Goal: Navigation & Orientation: Understand site structure

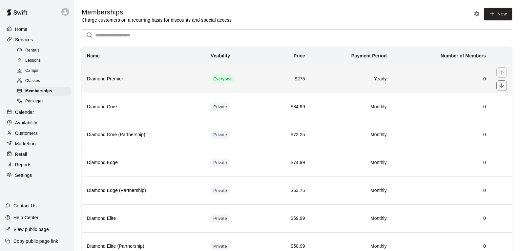
click at [115, 80] on h6 "Diamond Premier" at bounding box center [143, 78] width 113 height 7
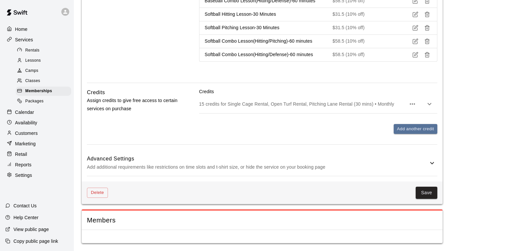
scroll to position [525, 0]
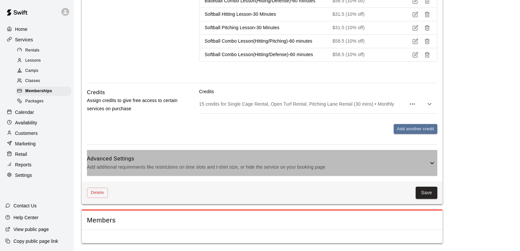
click at [430, 162] on icon at bounding box center [432, 163] width 8 height 8
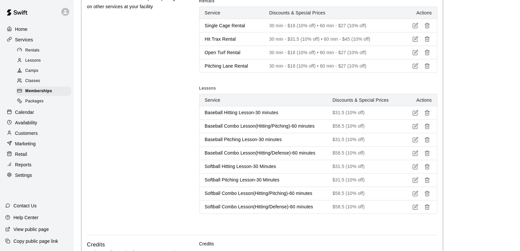
scroll to position [406, 0]
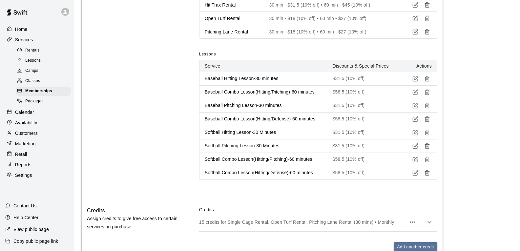
click at [31, 158] on div "Retail" at bounding box center [36, 154] width 63 height 10
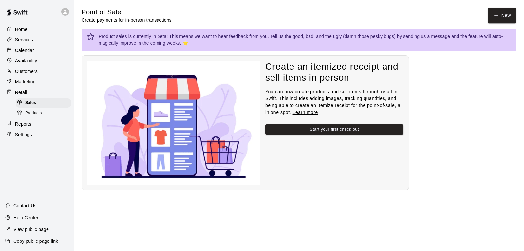
click at [34, 116] on span "Products" at bounding box center [33, 113] width 17 height 7
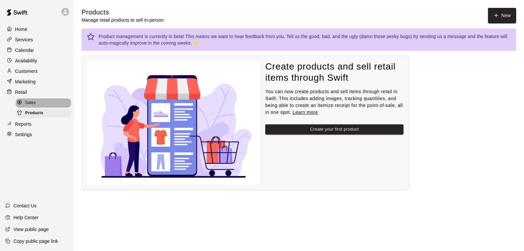
click at [35, 106] on span "Sales" at bounding box center [30, 103] width 10 height 7
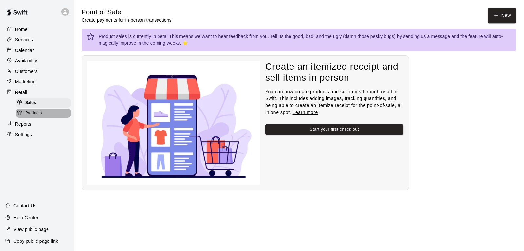
click at [37, 115] on span "Products" at bounding box center [33, 113] width 17 height 7
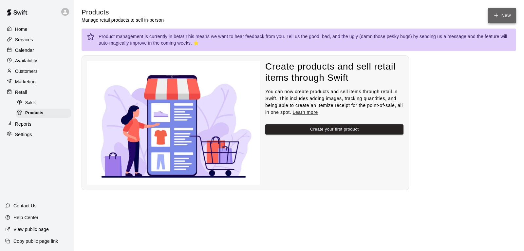
click at [496, 15] on icon at bounding box center [497, 15] width 4 height 0
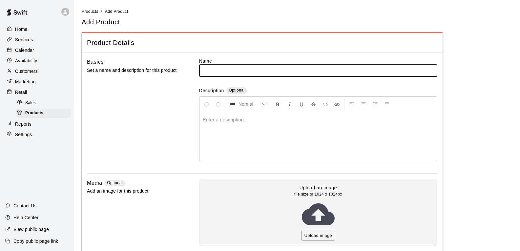
click at [30, 106] on span "Sales" at bounding box center [30, 103] width 10 height 7
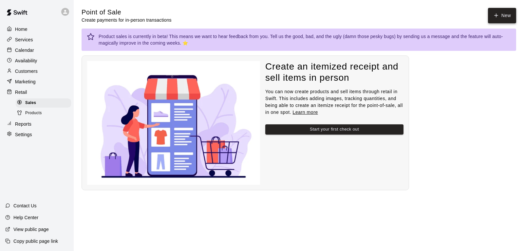
click at [506, 13] on button "New" at bounding box center [502, 15] width 28 height 15
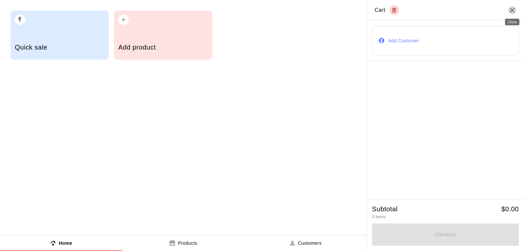
click at [510, 9] on icon "Close" at bounding box center [513, 10] width 8 height 8
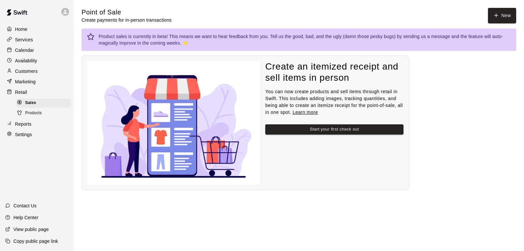
click at [21, 27] on p "Home" at bounding box center [21, 29] width 12 height 7
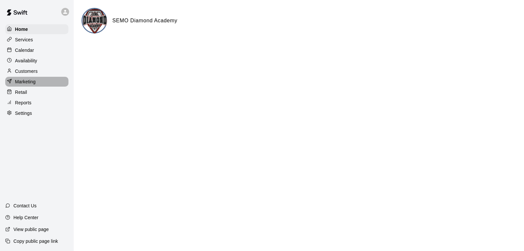
click at [33, 84] on p "Marketing" at bounding box center [25, 81] width 21 height 7
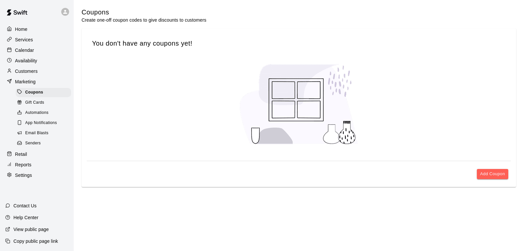
click at [35, 74] on p "Customers" at bounding box center [26, 71] width 23 height 7
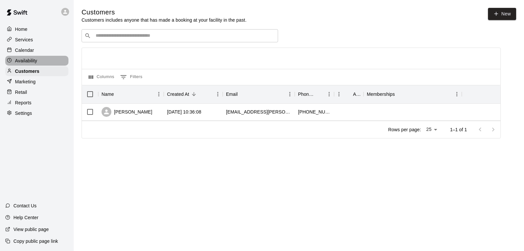
click at [33, 63] on p "Availability" at bounding box center [26, 60] width 22 height 7
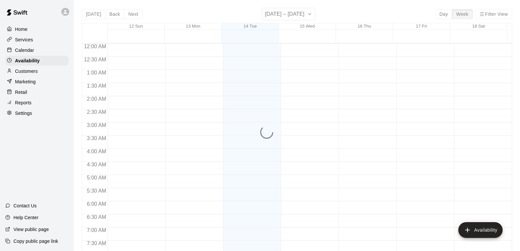
scroll to position [257, 0]
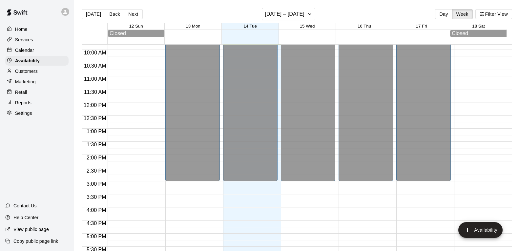
click at [31, 50] on p "Calendar" at bounding box center [24, 50] width 19 height 7
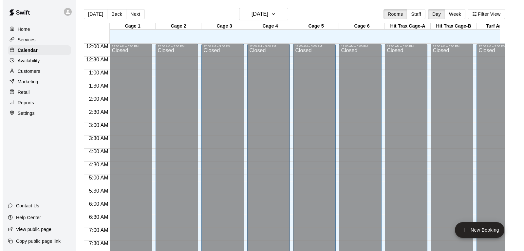
scroll to position [257, 0]
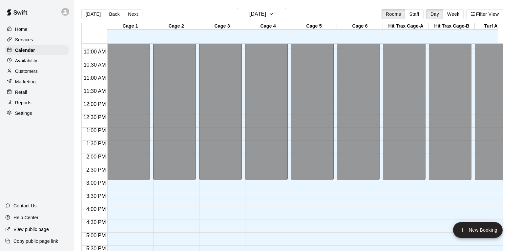
click at [32, 42] on p "Services" at bounding box center [24, 39] width 18 height 7
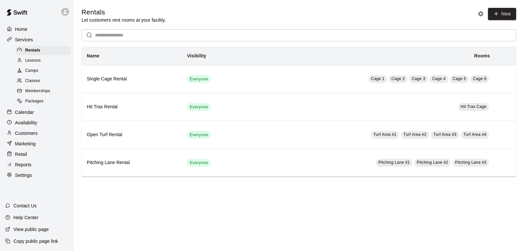
click at [25, 29] on p "Home" at bounding box center [21, 29] width 12 height 7
